Goal: Task Accomplishment & Management: Complete application form

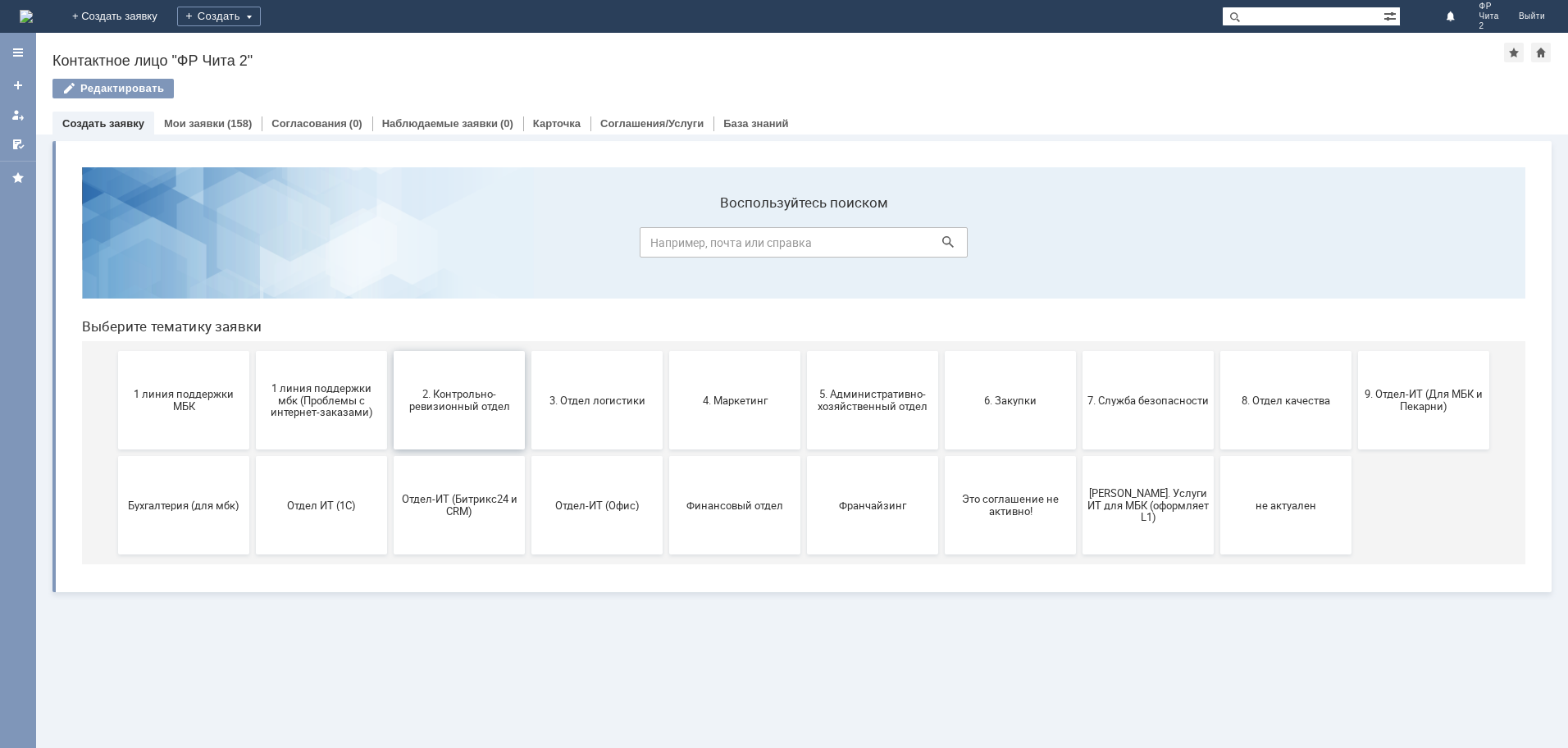
click at [463, 396] on span "2. Контрольно-ревизионный отдел" at bounding box center [459, 400] width 121 height 25
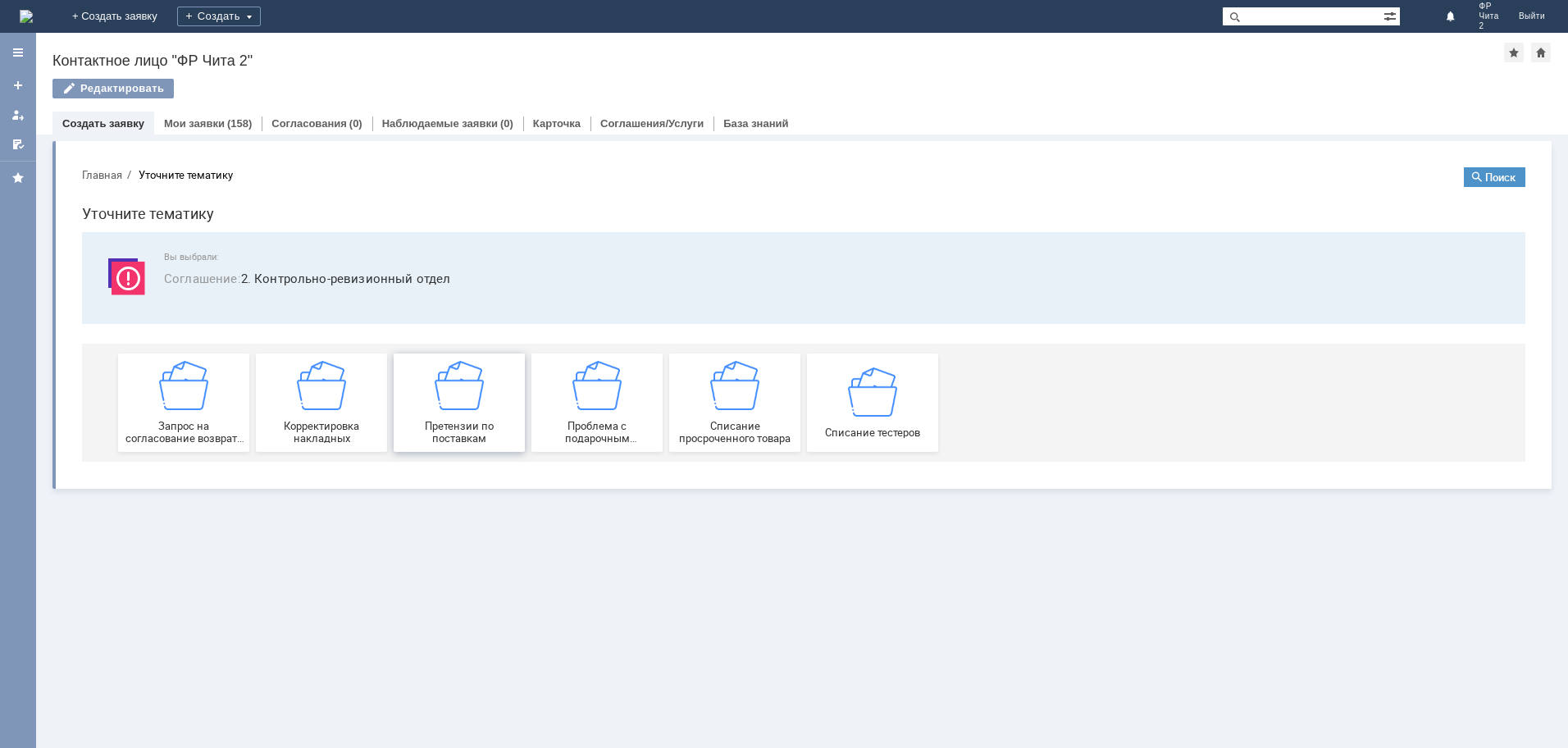
click at [462, 402] on img at bounding box center [460, 386] width 49 height 49
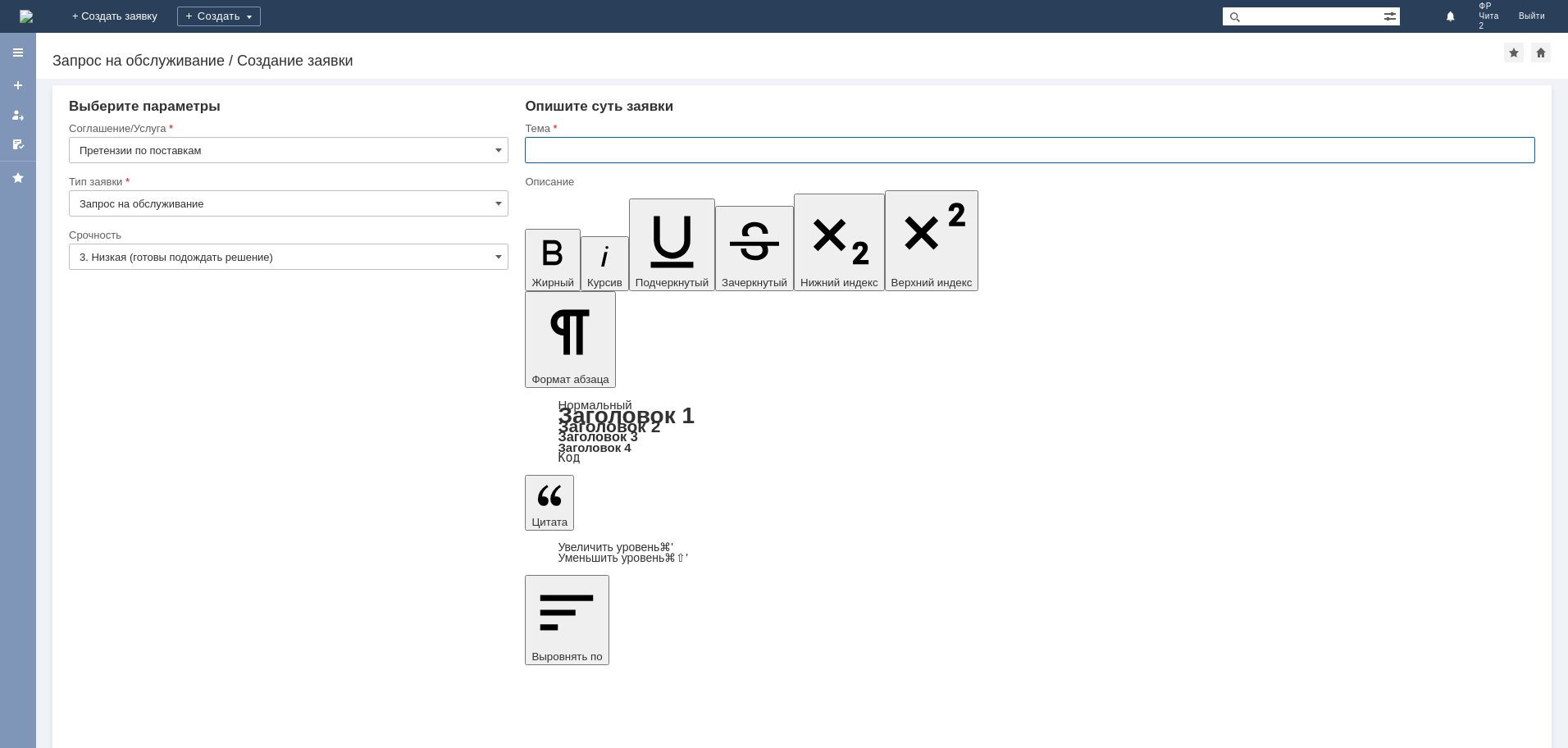
click at [543, 155] on input "text" at bounding box center [1029, 150] width 1010 height 26
type input "претензия по поставке товара"
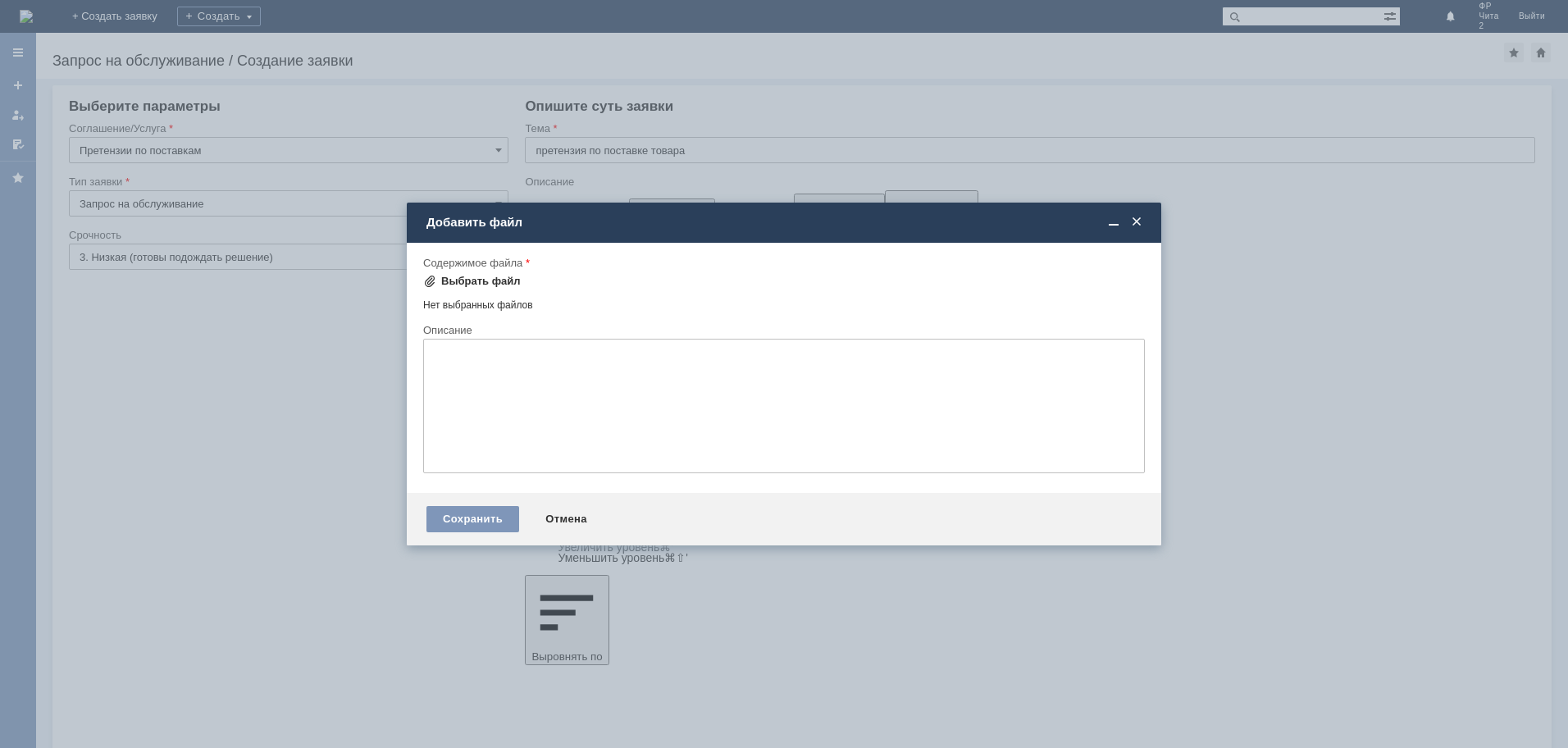
click at [468, 278] on div "Выбрать файл" at bounding box center [481, 282] width 80 height 13
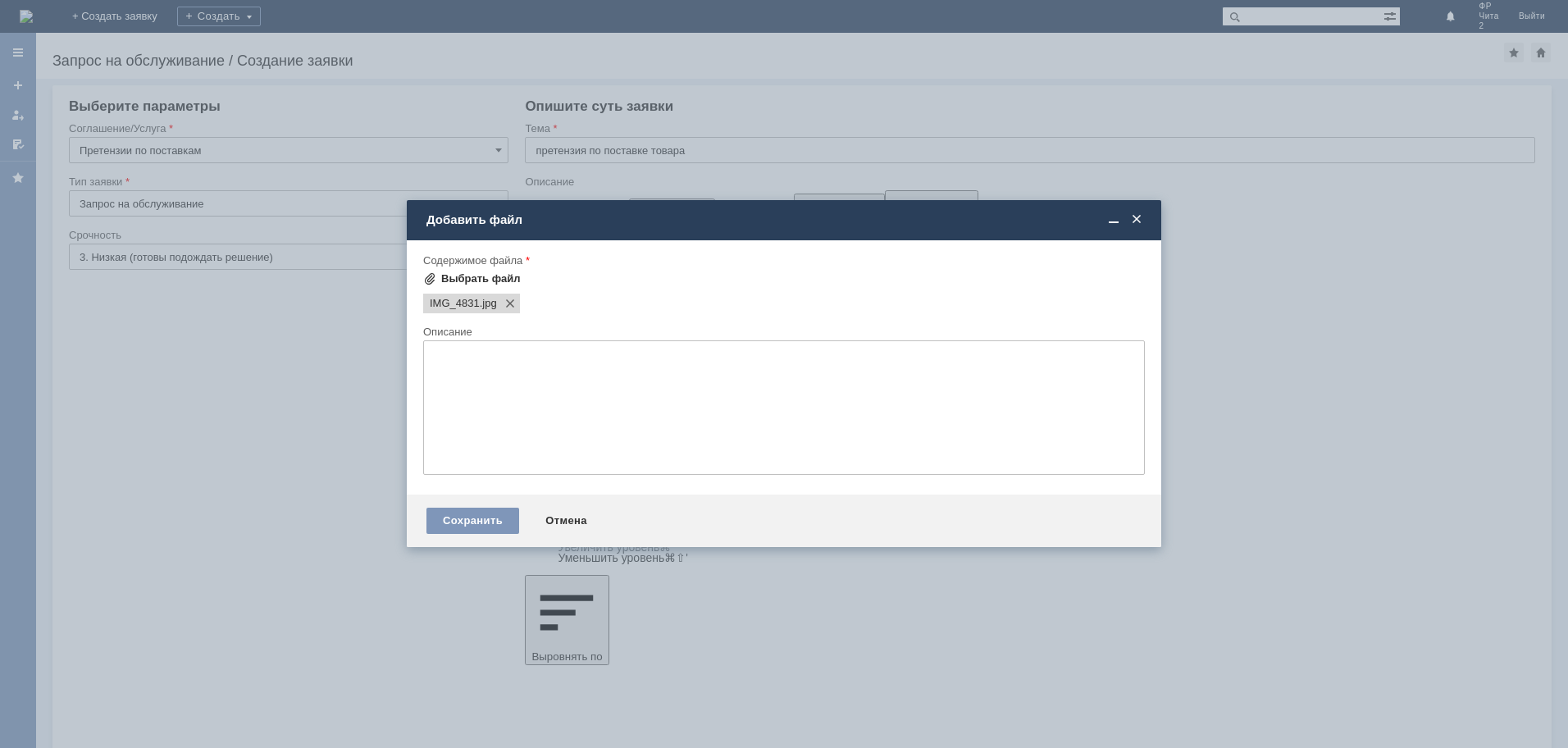
click at [474, 279] on div "Выбрать файл" at bounding box center [481, 279] width 80 height 13
click at [496, 278] on div "Выбрать файл" at bounding box center [481, 279] width 80 height 13
click at [494, 279] on div "Выбрать файл" at bounding box center [481, 279] width 80 height 13
click at [475, 278] on div "Выбрать файл" at bounding box center [481, 279] width 80 height 13
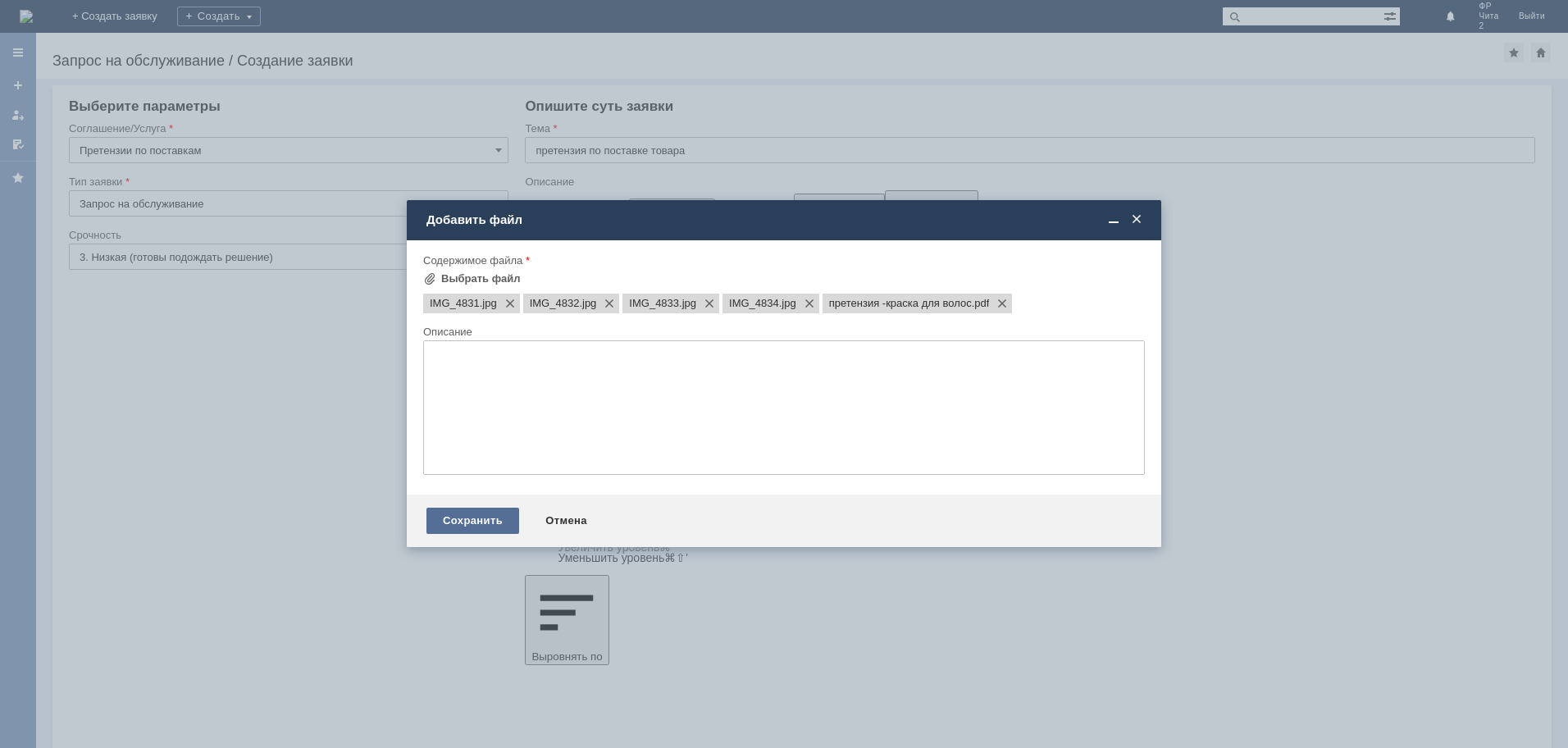
click at [476, 521] on div "Сохранить" at bounding box center [473, 521] width 93 height 26
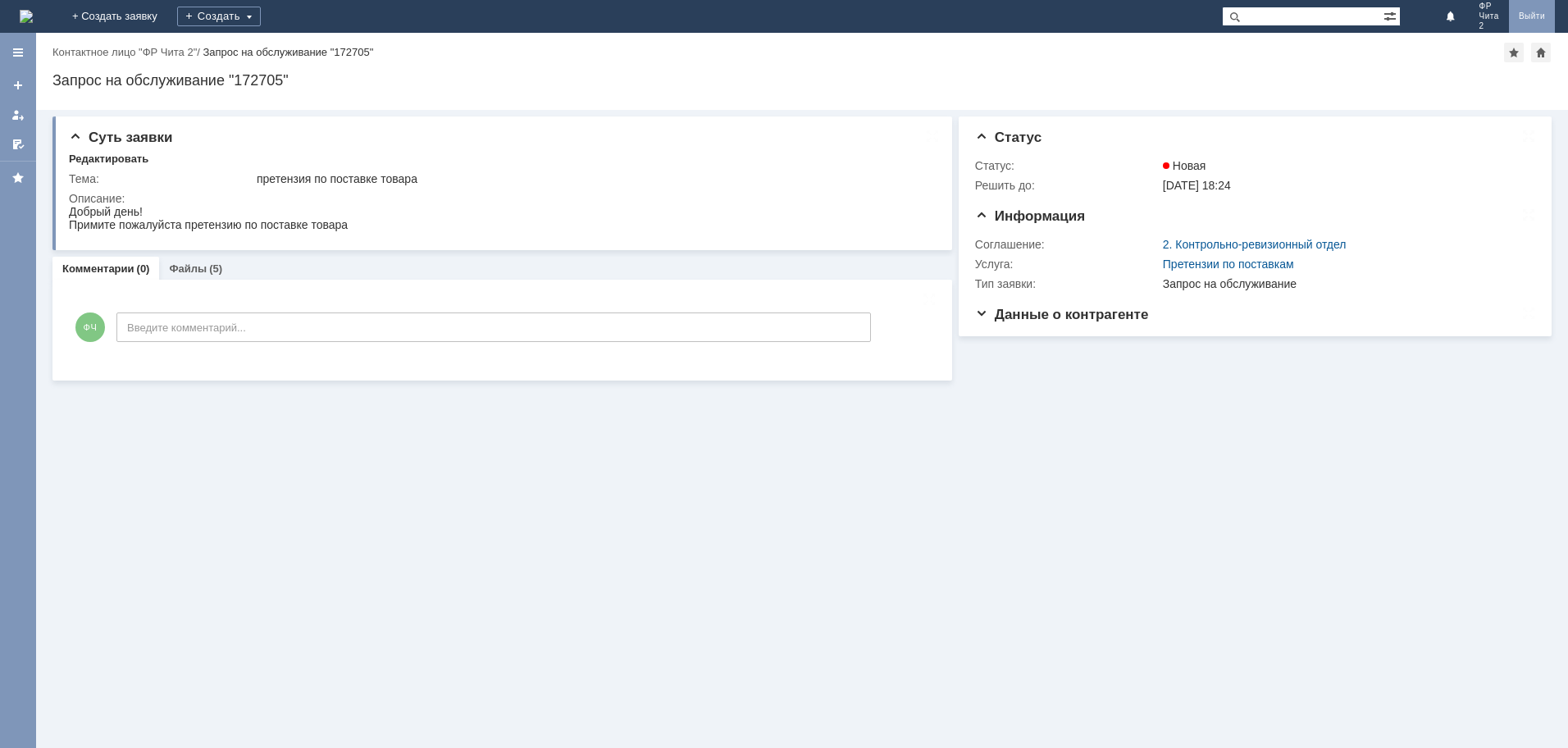
click at [1533, 14] on link "Выйти" at bounding box center [1532, 16] width 46 height 33
